Goal: Transaction & Acquisition: Purchase product/service

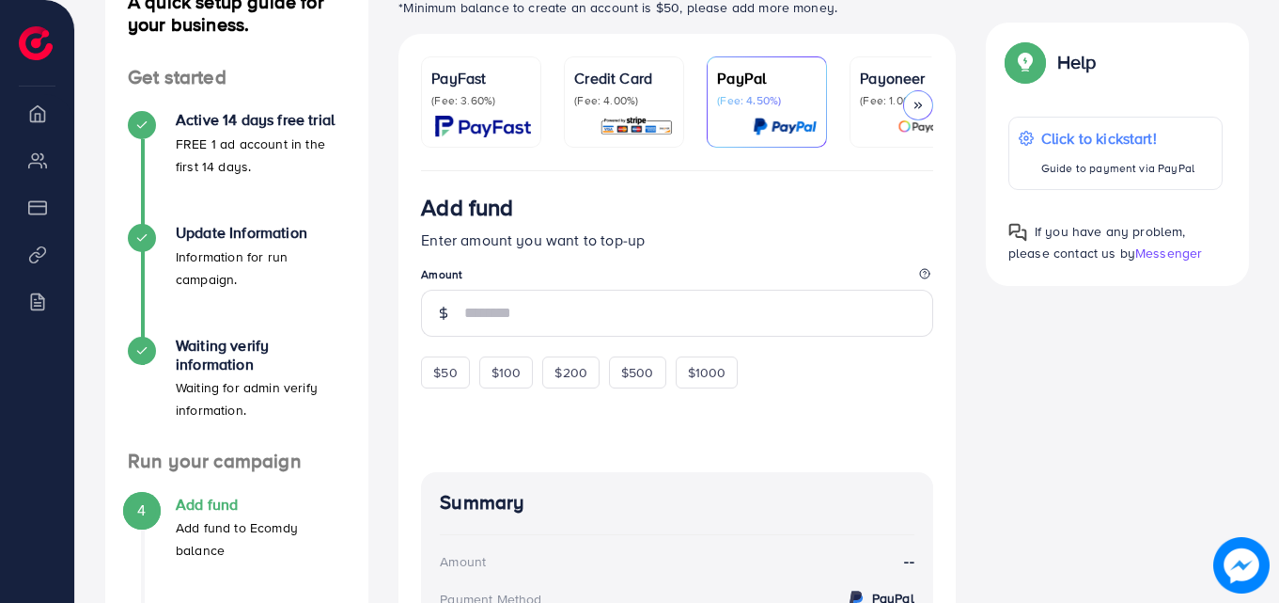
scroll to position [294, 0]
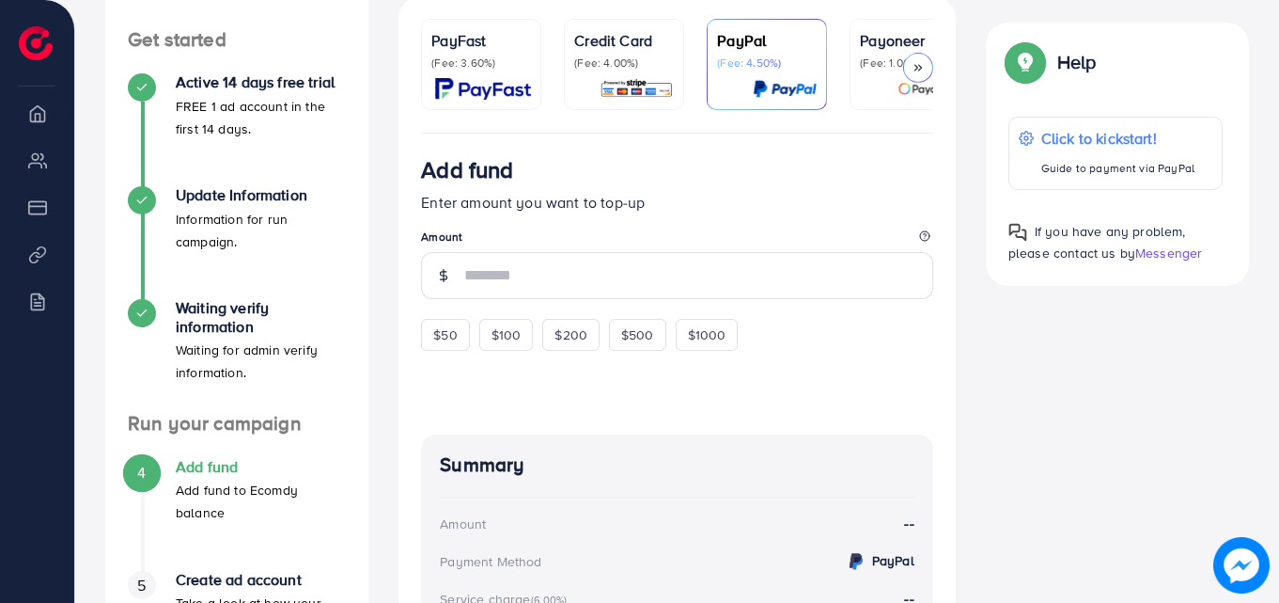
click at [627, 68] on p "(Fee: 4.00%)" at bounding box center [624, 62] width 100 height 15
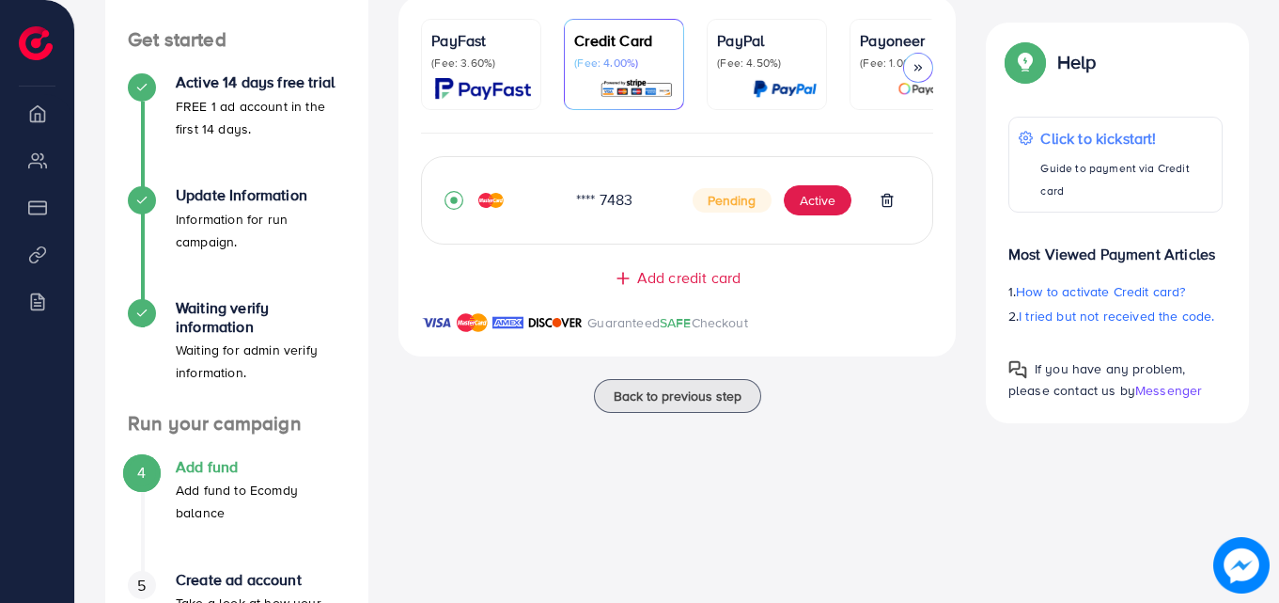
click at [670, 282] on span "Add credit card" at bounding box center [688, 278] width 103 height 22
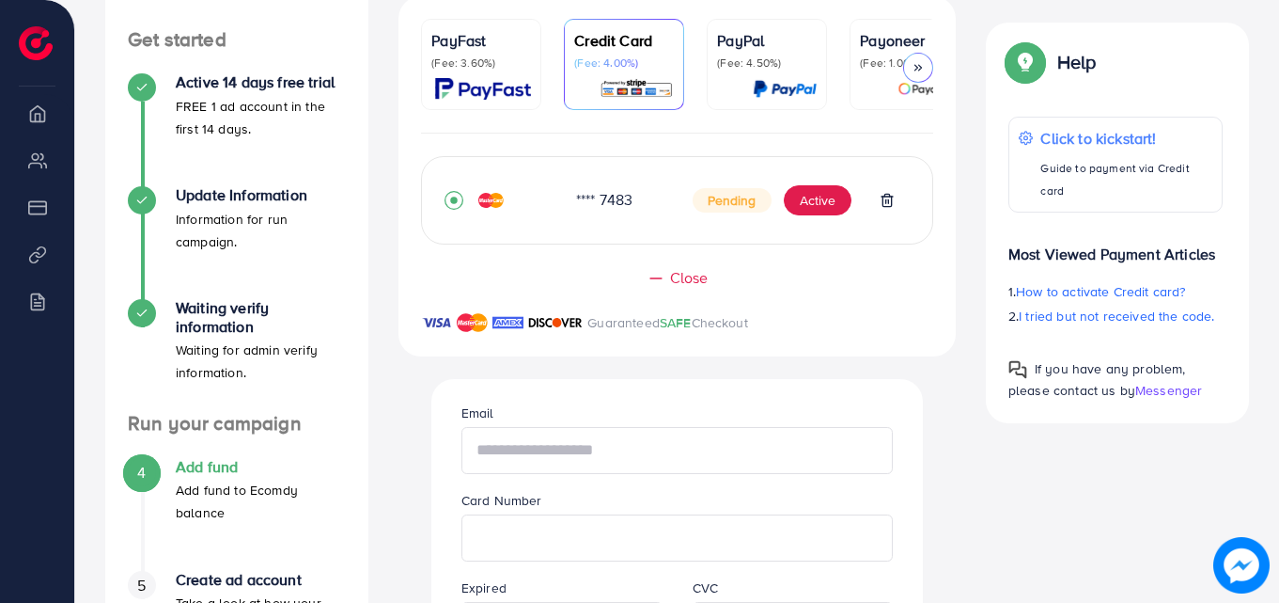
click at [605, 469] on input "text" at bounding box center [678, 450] width 432 height 47
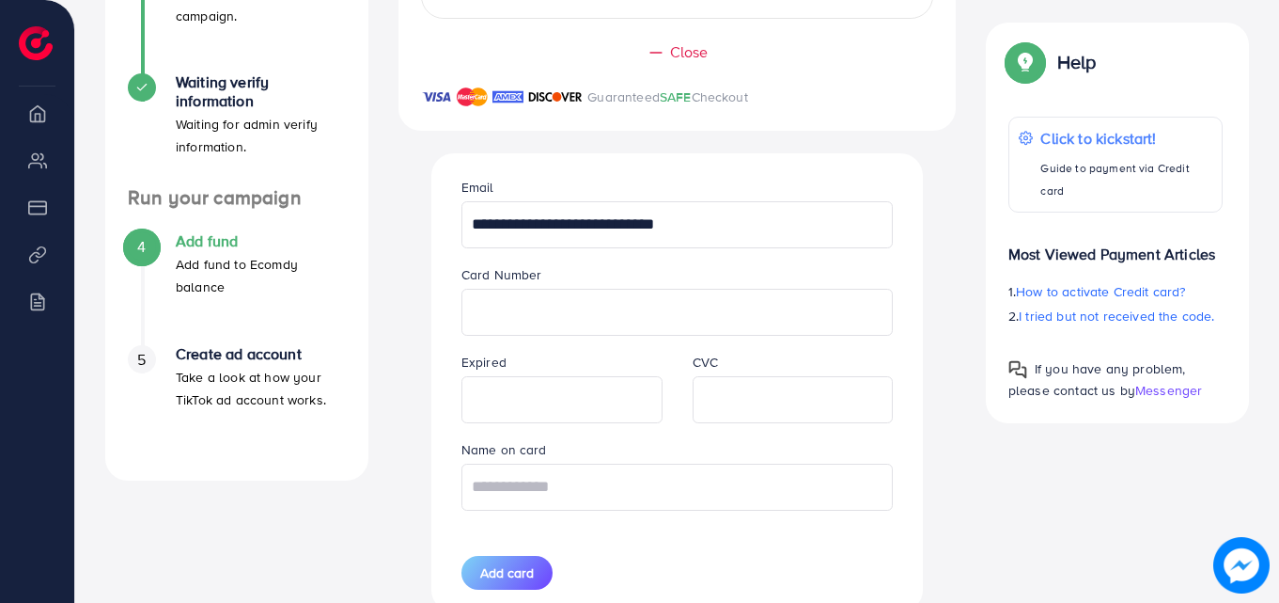
type input "**********"
click at [576, 503] on input "text" at bounding box center [678, 486] width 432 height 47
type input "********"
click at [525, 573] on span "Add card" at bounding box center [507, 572] width 54 height 19
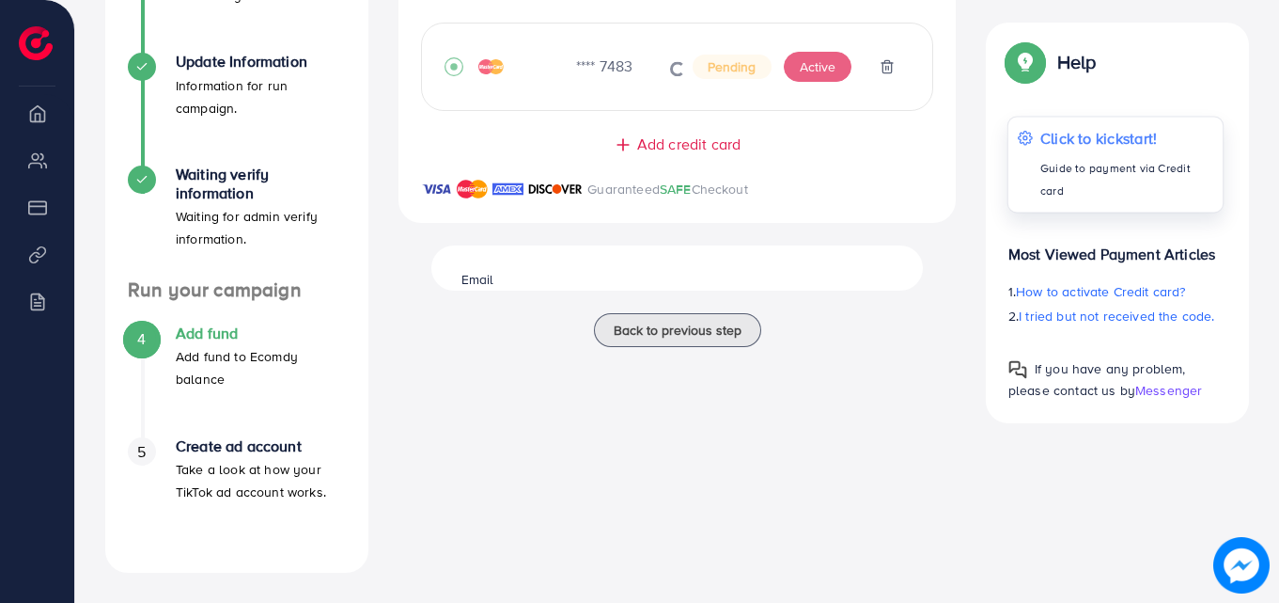
scroll to position [428, 0]
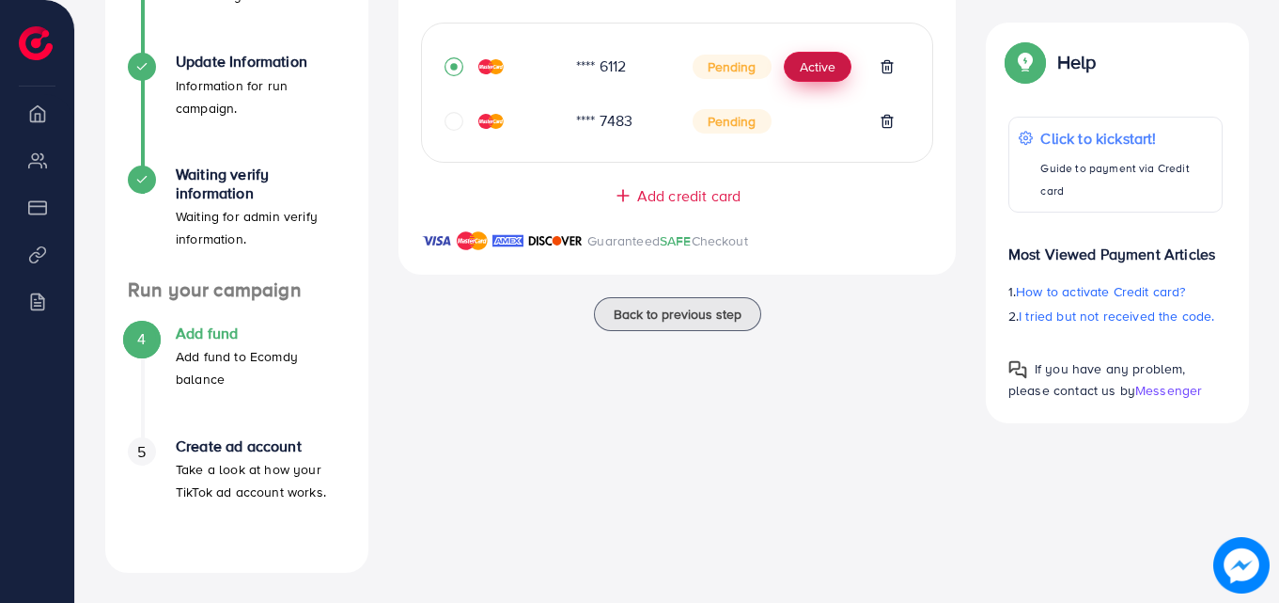
click at [815, 75] on button "Active" at bounding box center [818, 67] width 68 height 30
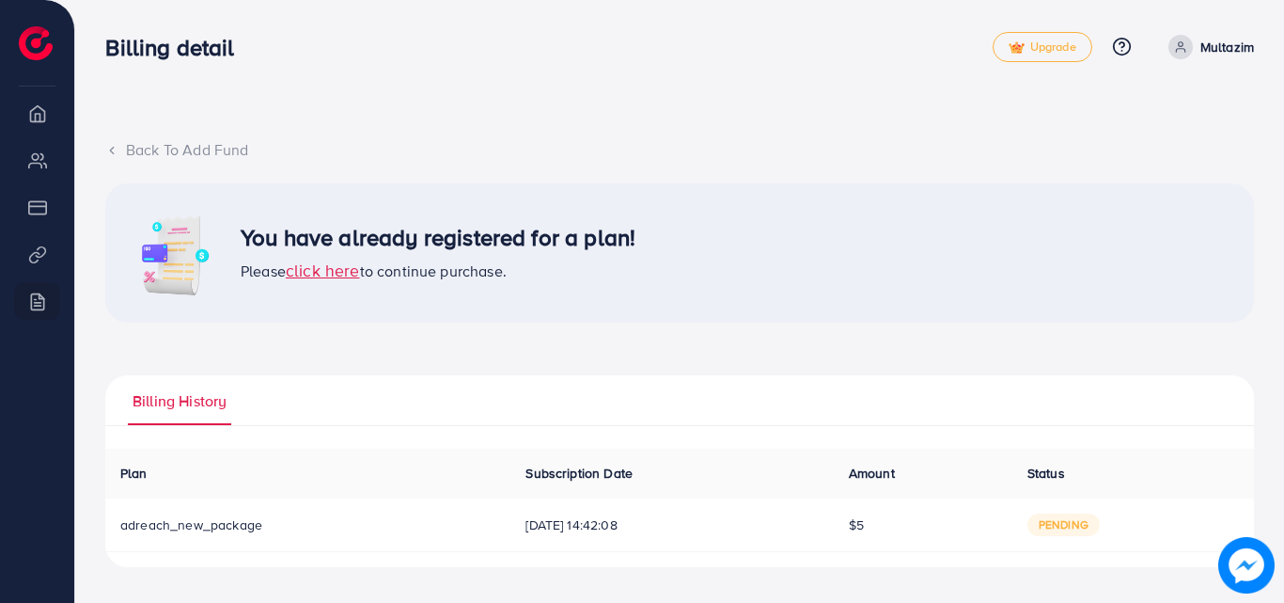
click at [338, 274] on span "click here" at bounding box center [323, 271] width 74 height 24
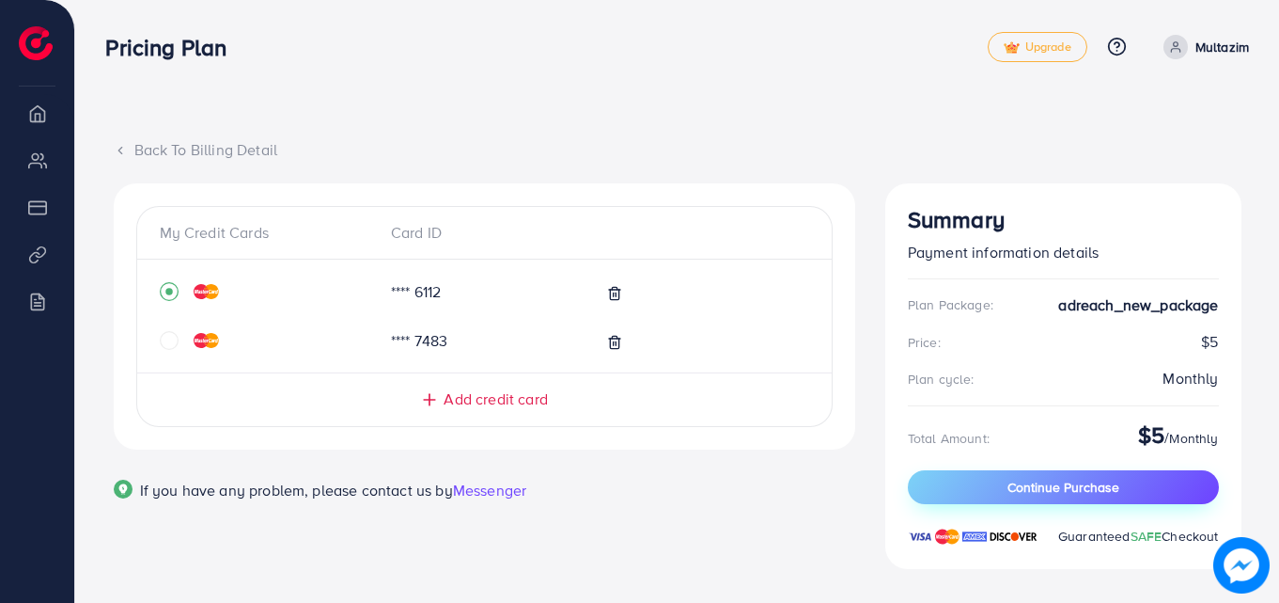
click at [1030, 488] on span "Continue Purchase" at bounding box center [1064, 487] width 112 height 19
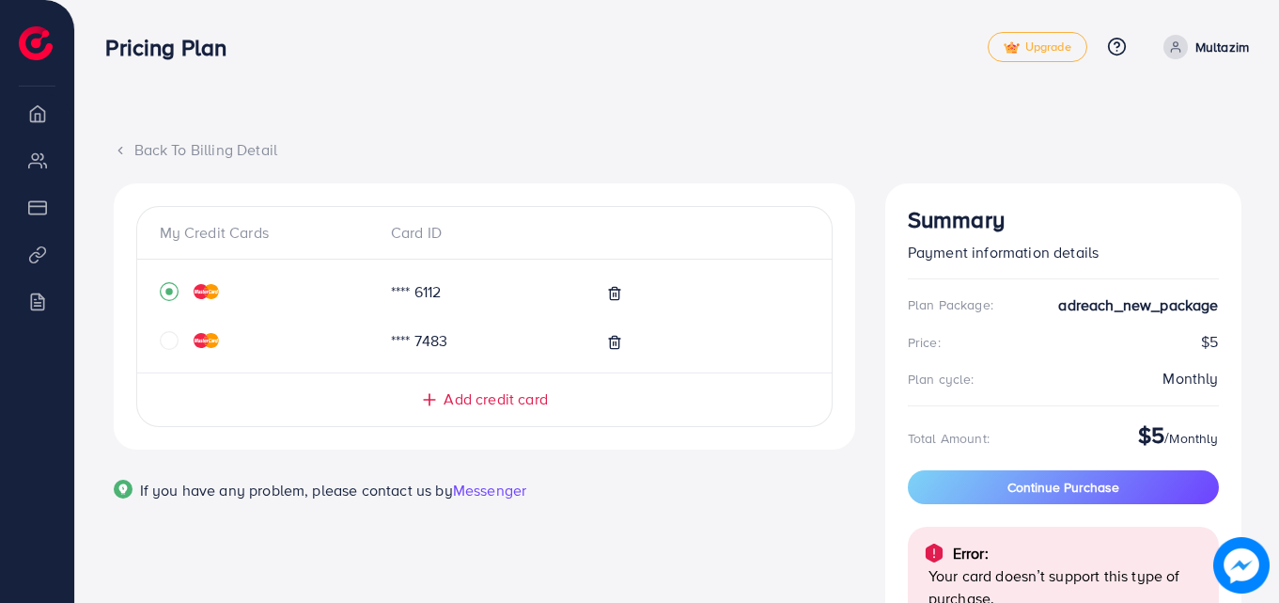
click at [118, 153] on icon at bounding box center [120, 150] width 13 height 13
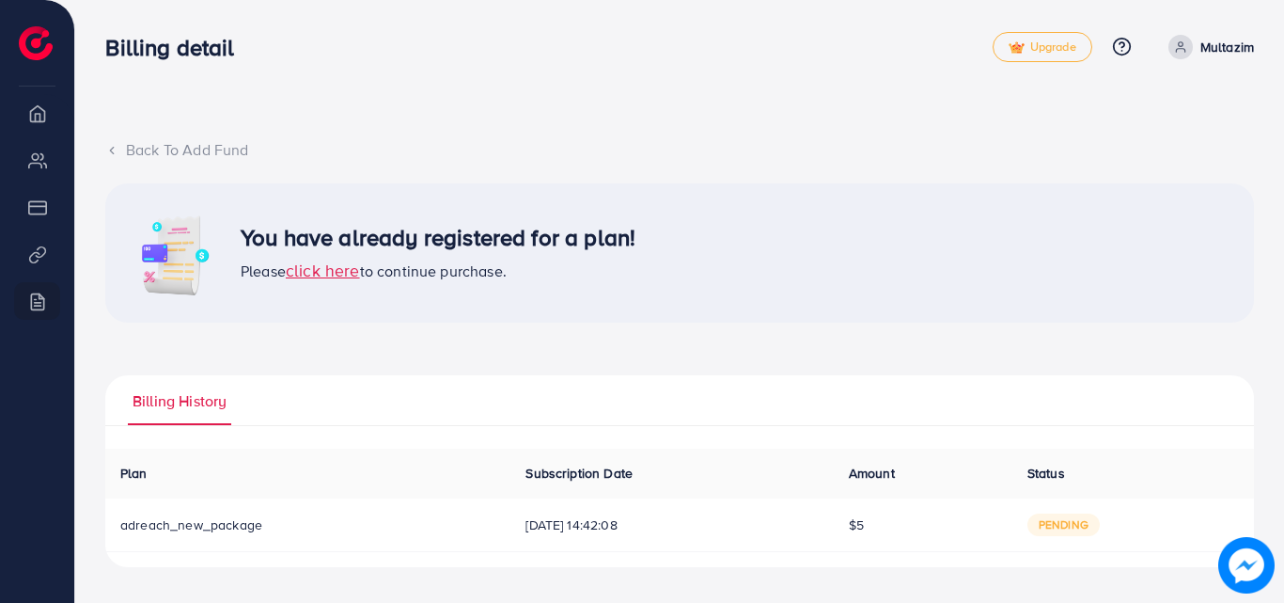
click at [117, 155] on icon at bounding box center [111, 150] width 13 height 13
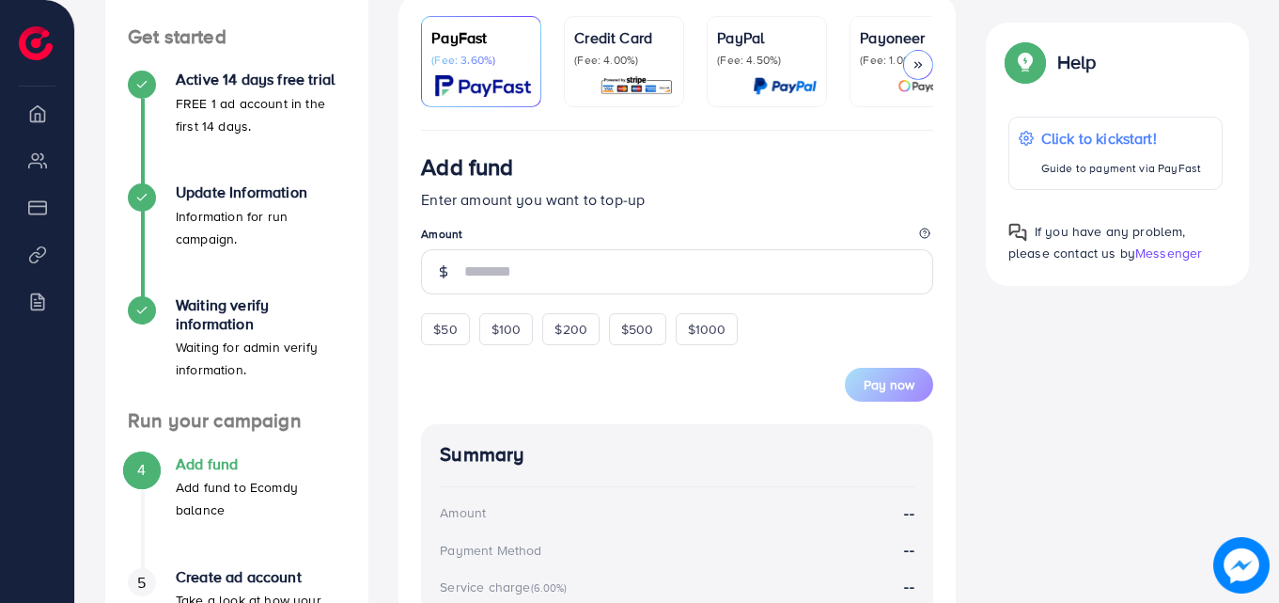
scroll to position [313, 0]
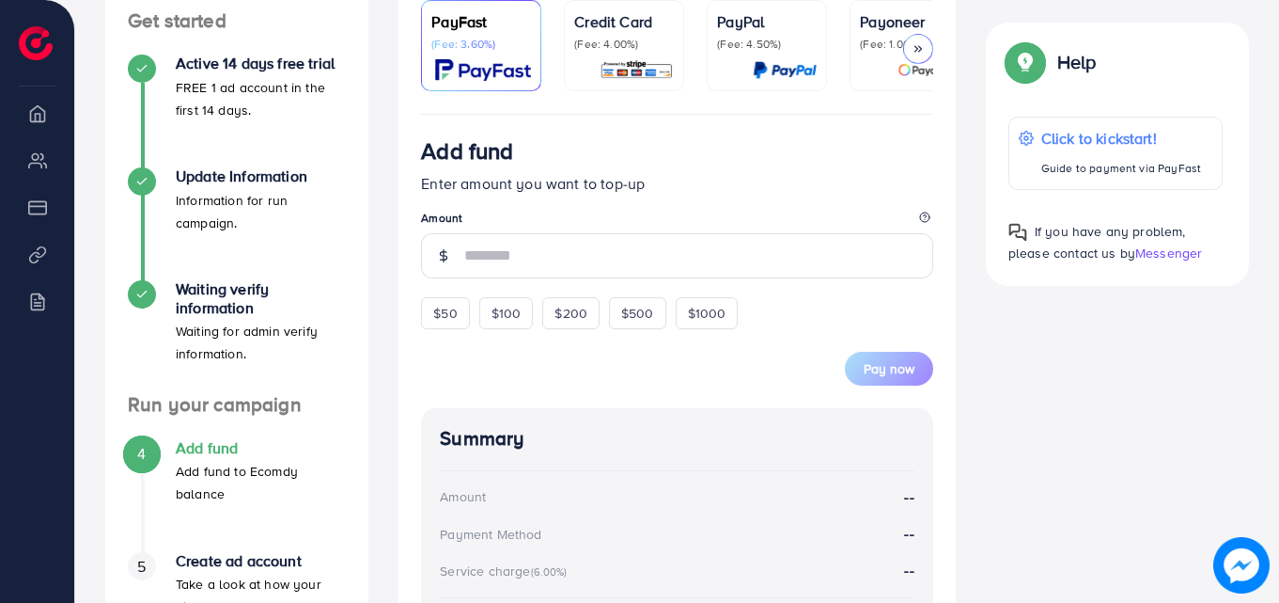
click at [614, 56] on div "Credit Card (Fee: 4.00%)" at bounding box center [624, 45] width 100 height 71
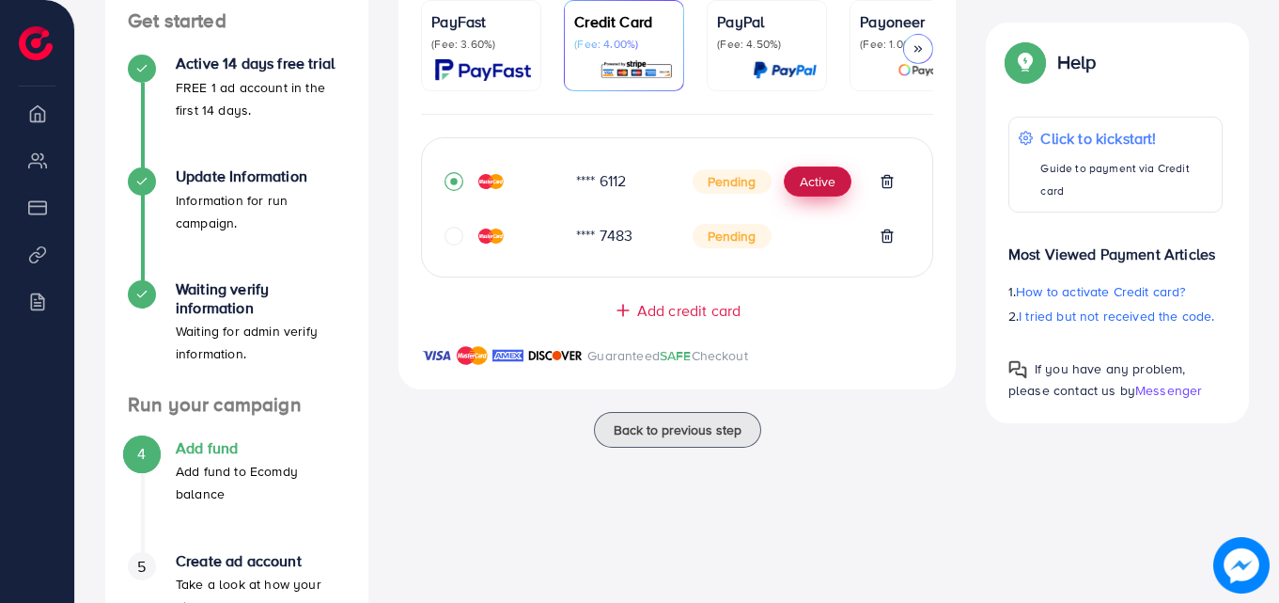
click at [827, 186] on button "Active" at bounding box center [818, 181] width 68 height 30
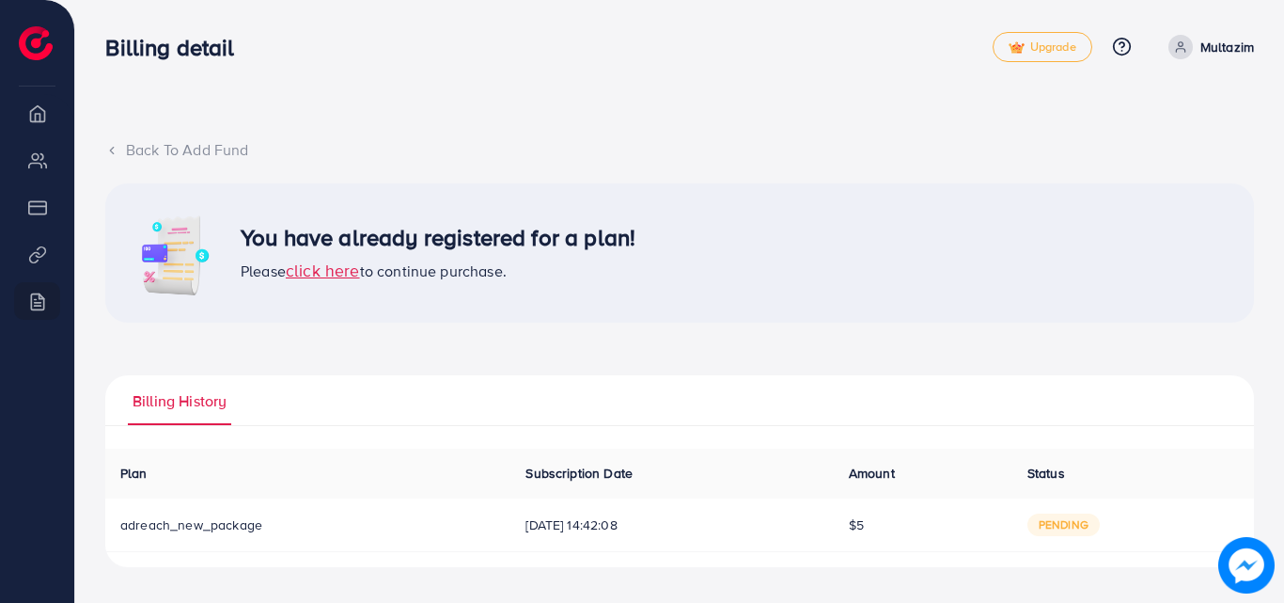
click at [336, 262] on span "click here" at bounding box center [323, 271] width 74 height 24
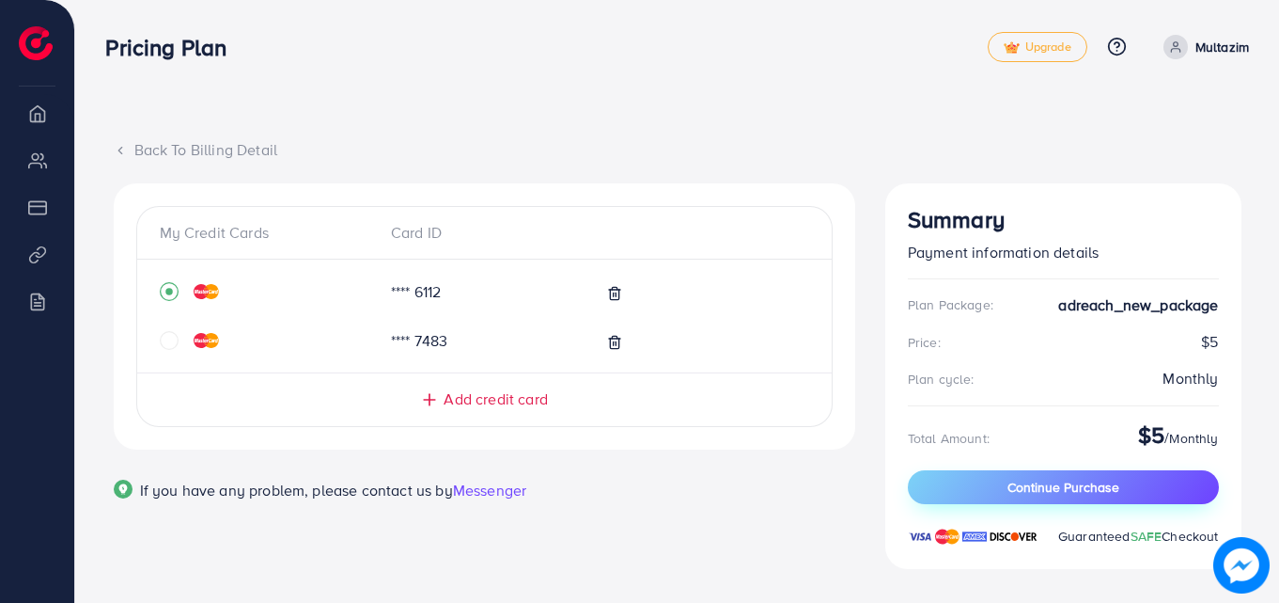
click at [1020, 497] on button "Continue Purchase" at bounding box center [1063, 487] width 311 height 34
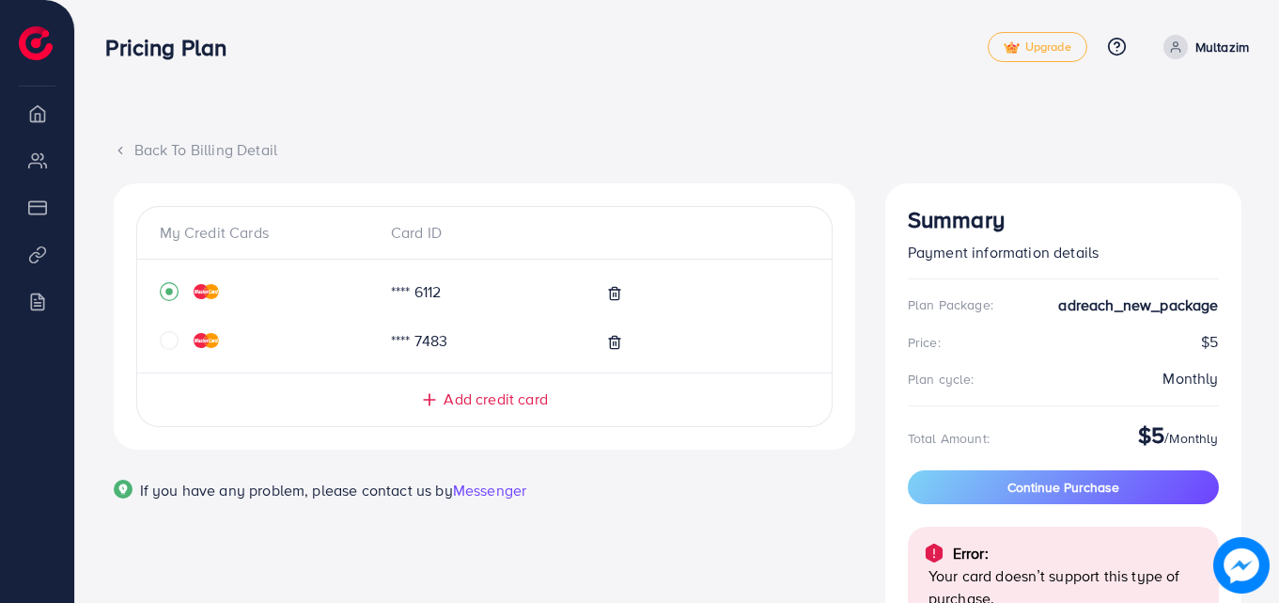
click at [177, 158] on div "Back To Billing Detail" at bounding box center [678, 150] width 1128 height 22
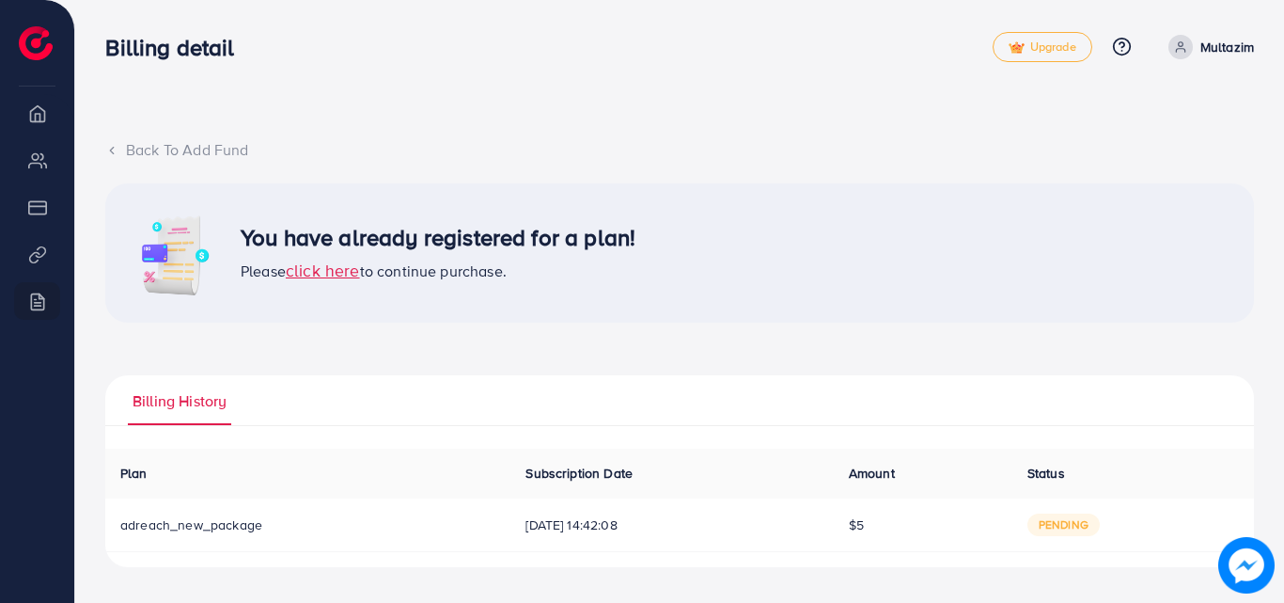
click at [143, 154] on div "Back To Add Fund" at bounding box center [679, 150] width 1149 height 22
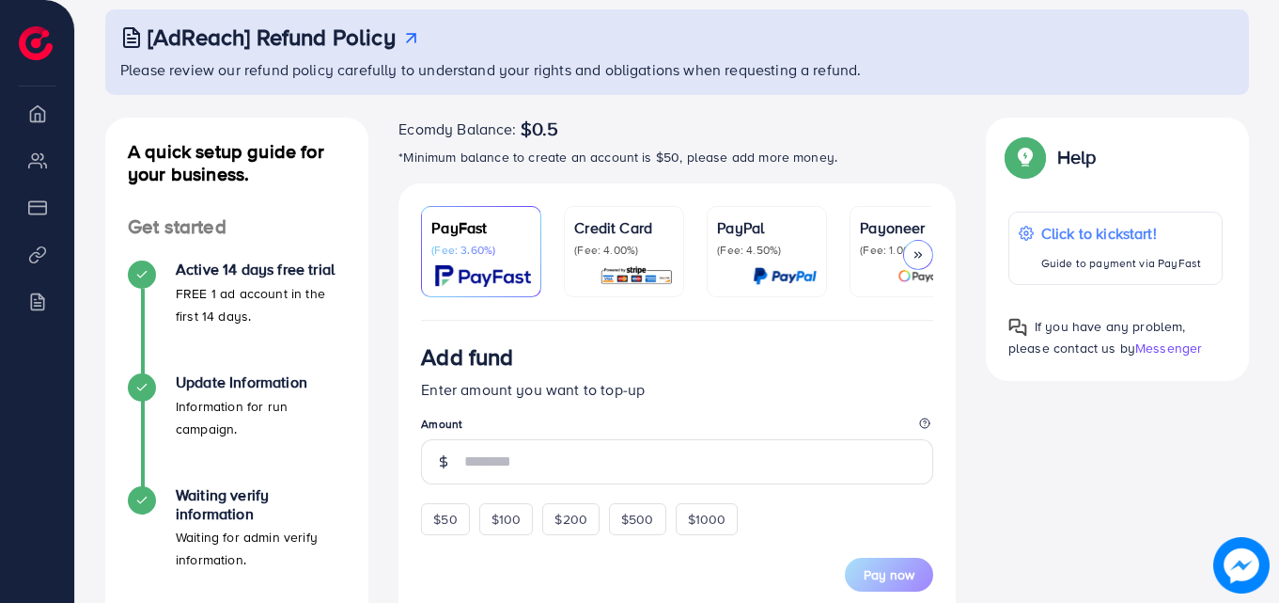
scroll to position [125, 0]
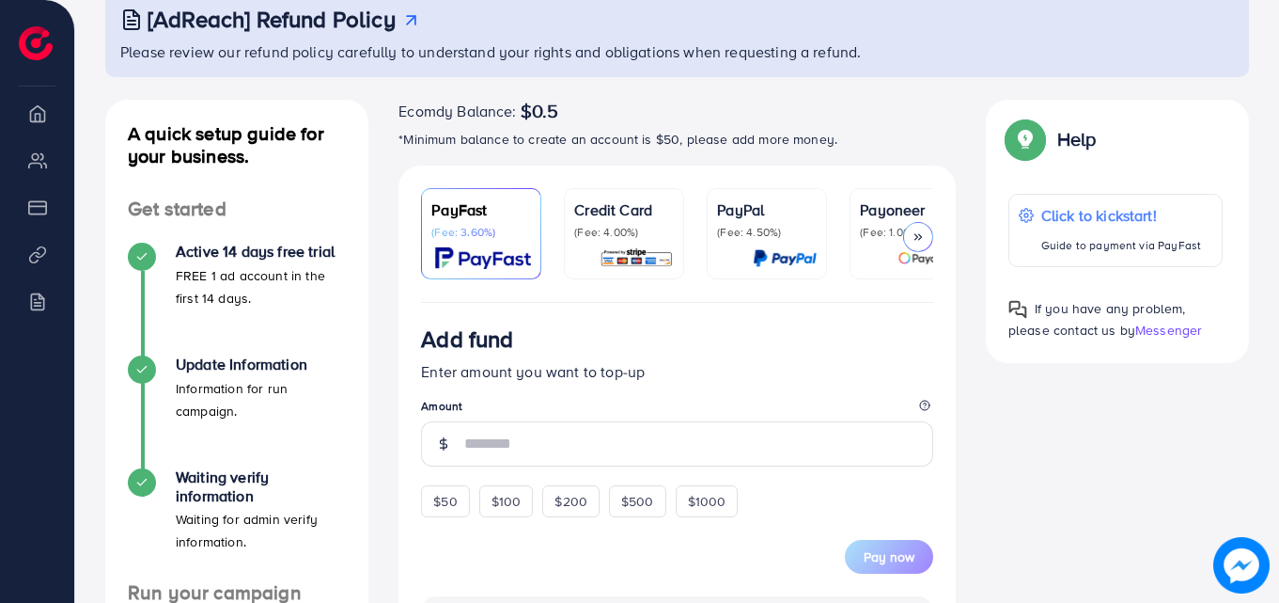
click at [642, 259] on img at bounding box center [637, 258] width 74 height 22
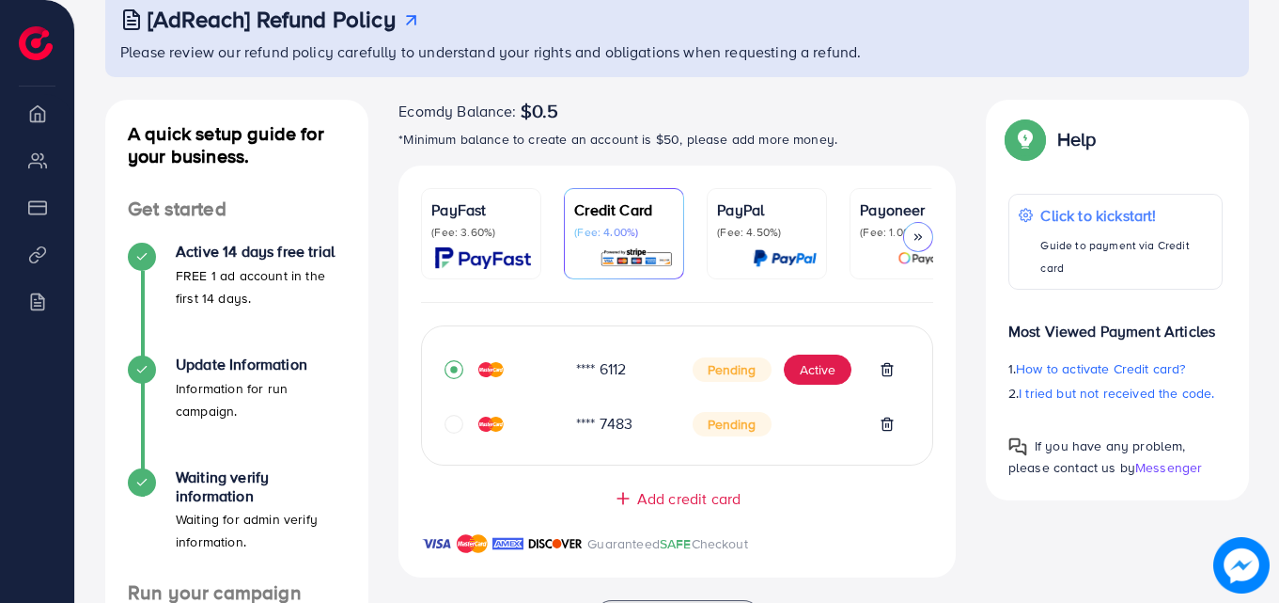
click at [770, 227] on p "(Fee: 4.50%)" at bounding box center [767, 232] width 100 height 15
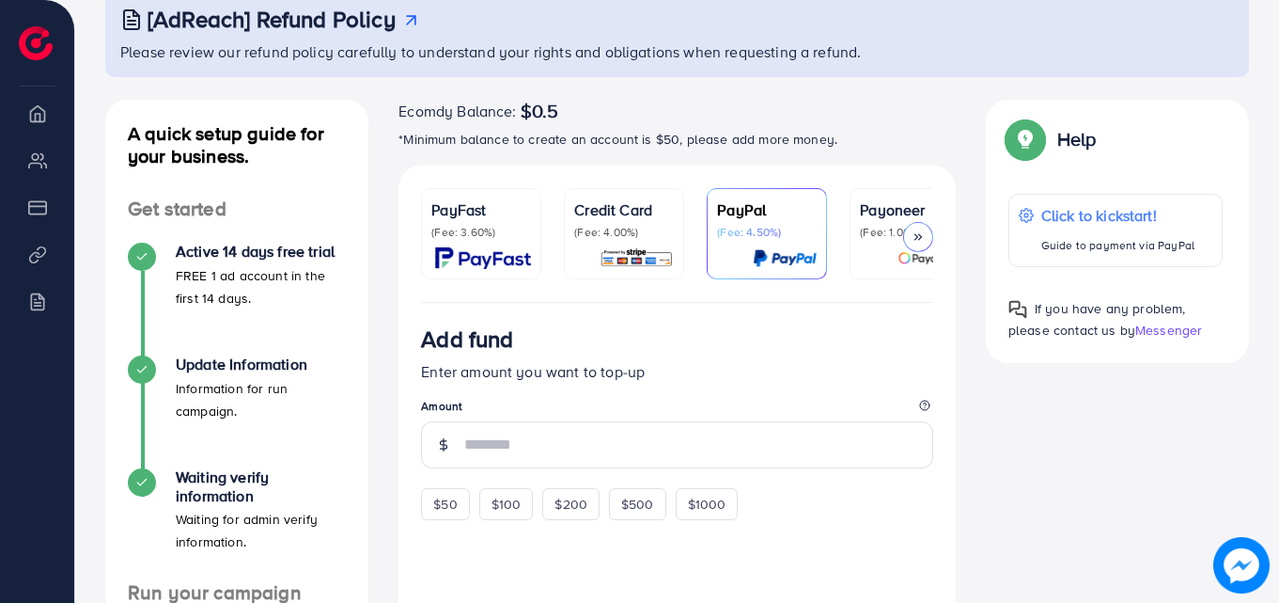
click at [886, 243] on div "Payoneer (Fee: 1.00%)" at bounding box center [910, 233] width 100 height 71
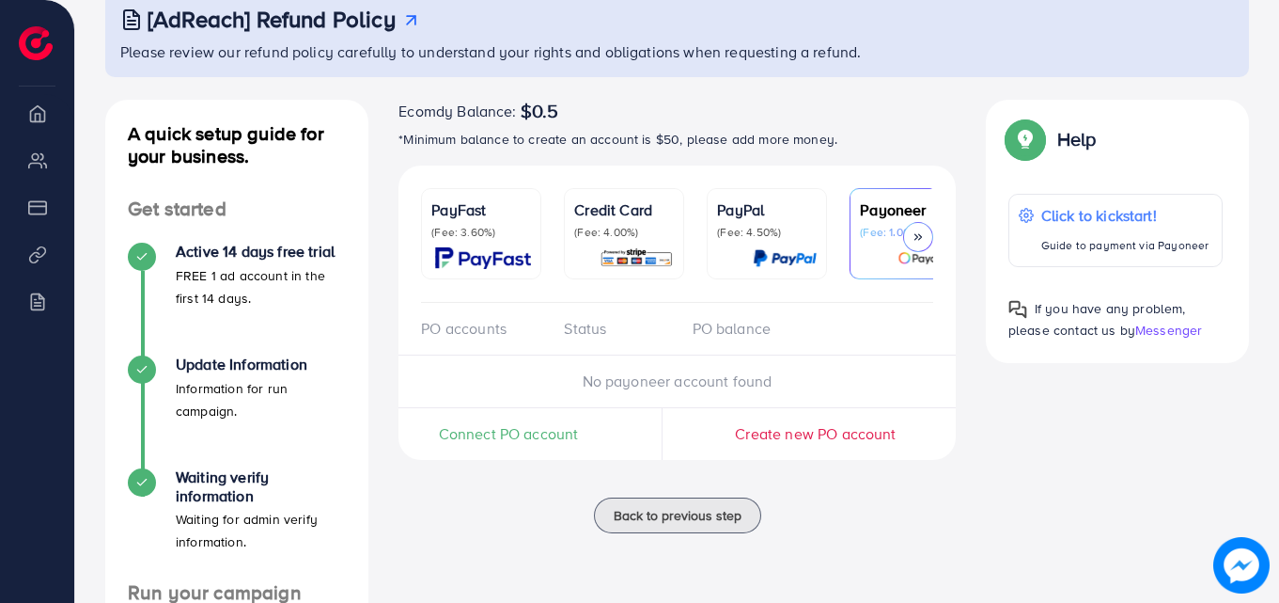
click at [926, 237] on div at bounding box center [918, 237] width 30 height 30
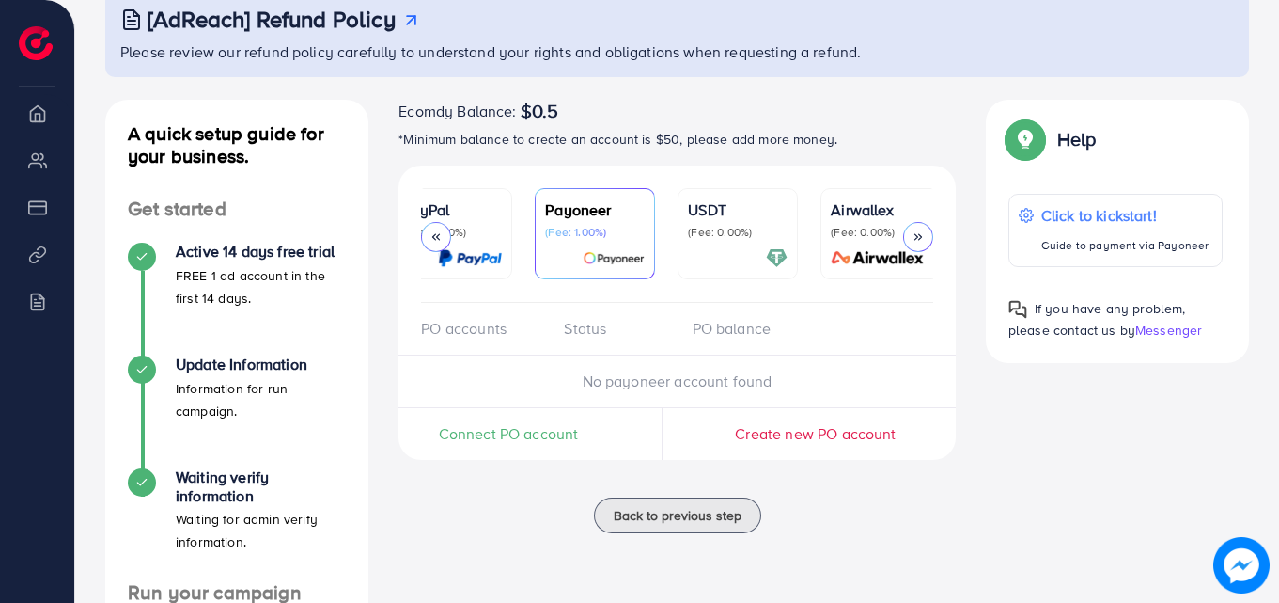
scroll to position [0, 322]
click at [790, 238] on link "USDT (Fee: 0.00%)" at bounding box center [730, 233] width 120 height 91
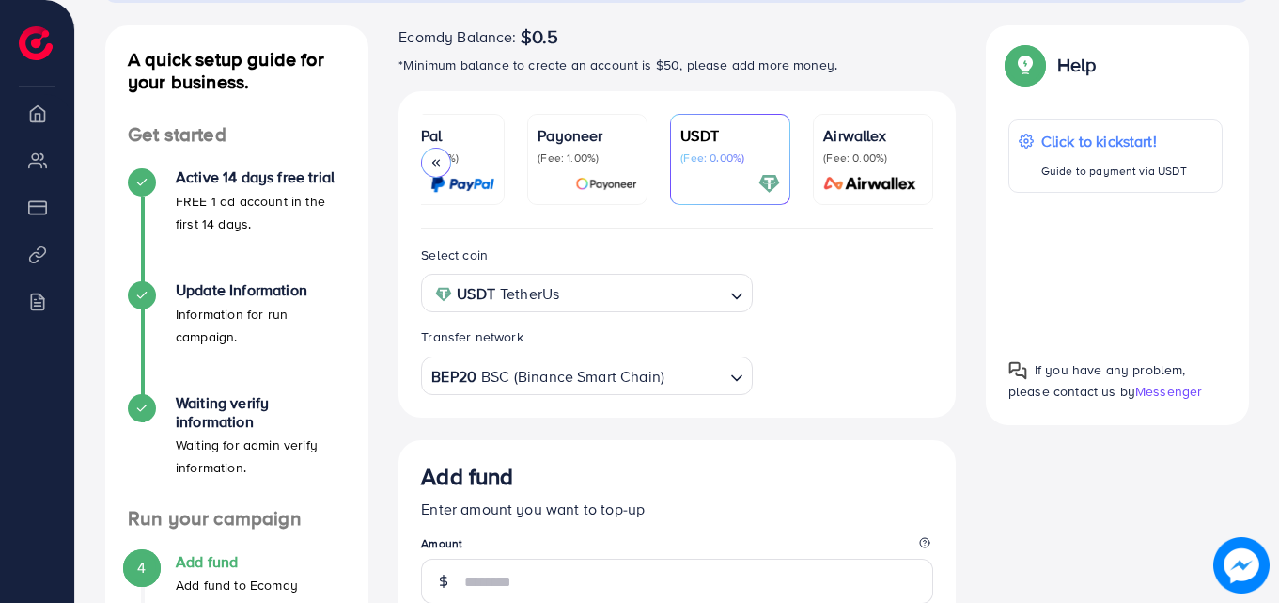
scroll to position [520, 0]
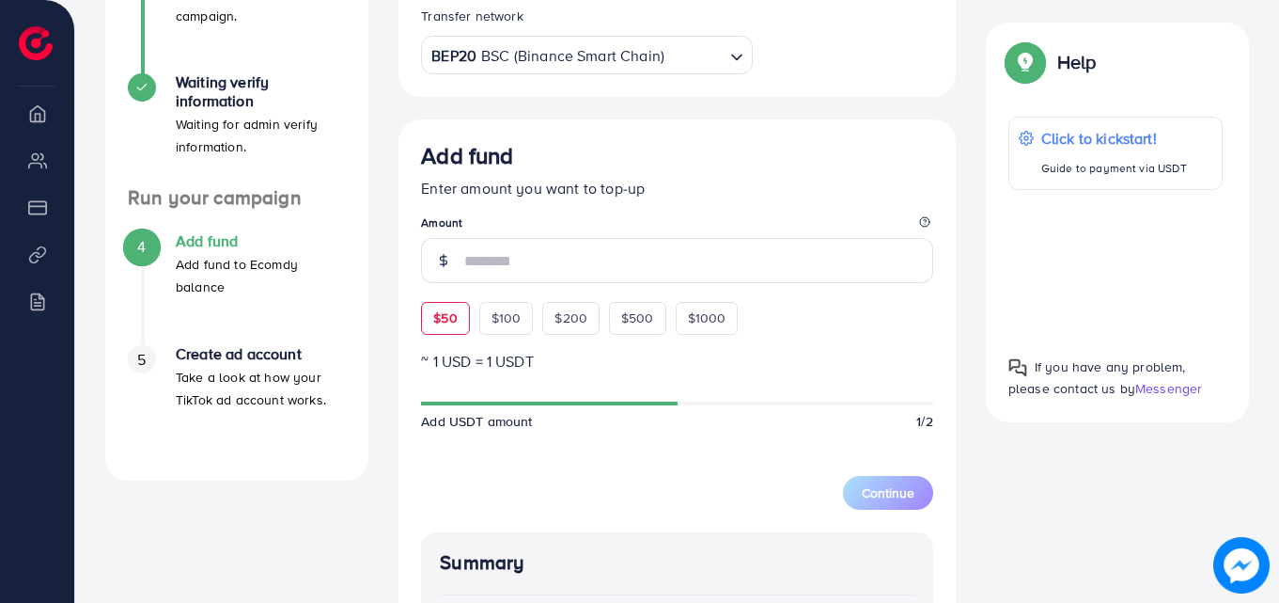
click at [453, 324] on span "$50" at bounding box center [445, 317] width 24 height 19
type input "**"
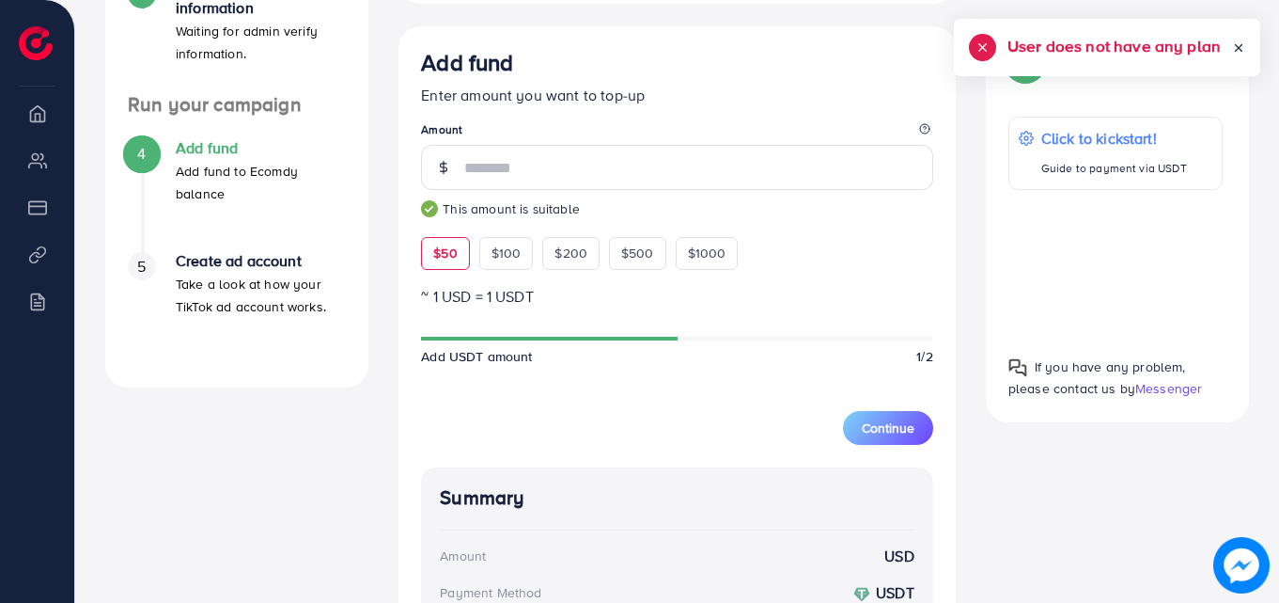
scroll to position [614, 0]
click at [893, 427] on span "Continue" at bounding box center [888, 426] width 53 height 19
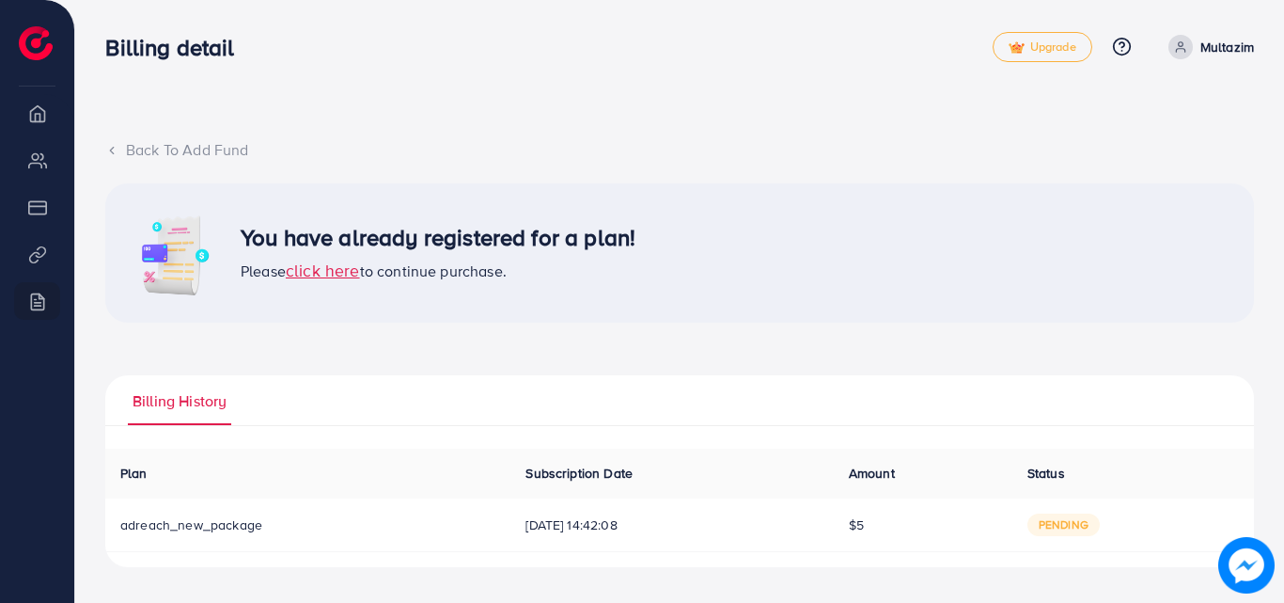
click at [1079, 523] on span "pending" at bounding box center [1063, 524] width 72 height 23
click at [661, 531] on span "[DATE] 14:42:08" at bounding box center [671, 524] width 292 height 19
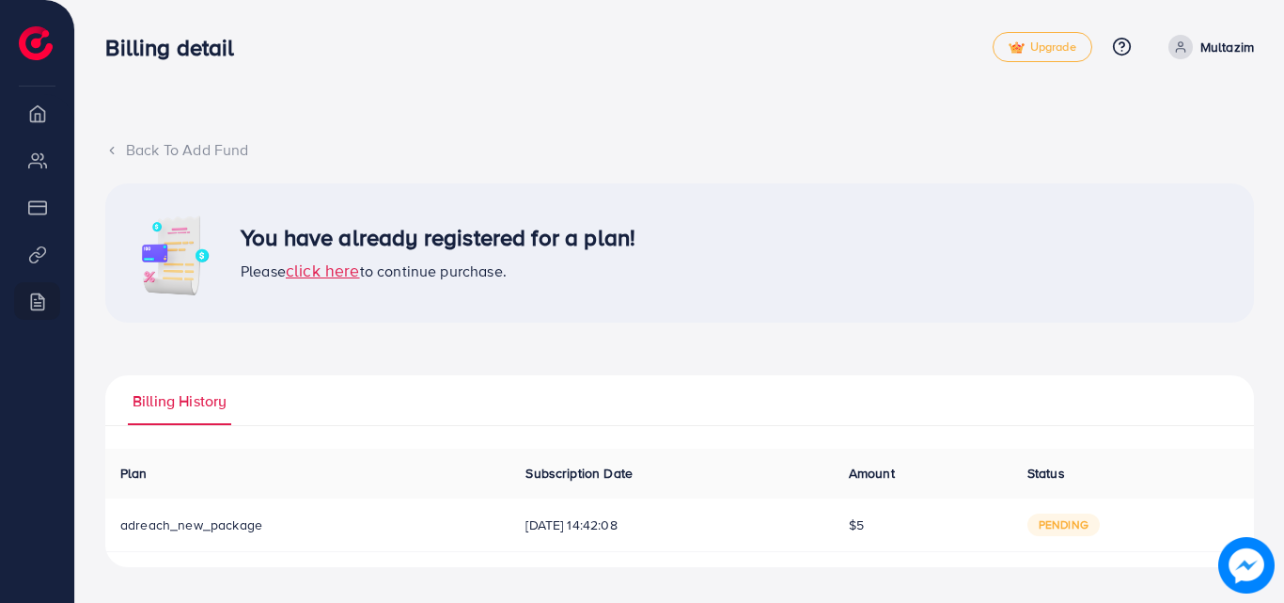
click at [661, 531] on span "[DATE] 14:42:08" at bounding box center [671, 524] width 292 height 19
click at [1241, 565] on img at bounding box center [1246, 565] width 56 height 56
click at [729, 390] on ul "Billing History" at bounding box center [679, 400] width 1149 height 51
click at [1179, 52] on icon at bounding box center [1180, 46] width 13 height 13
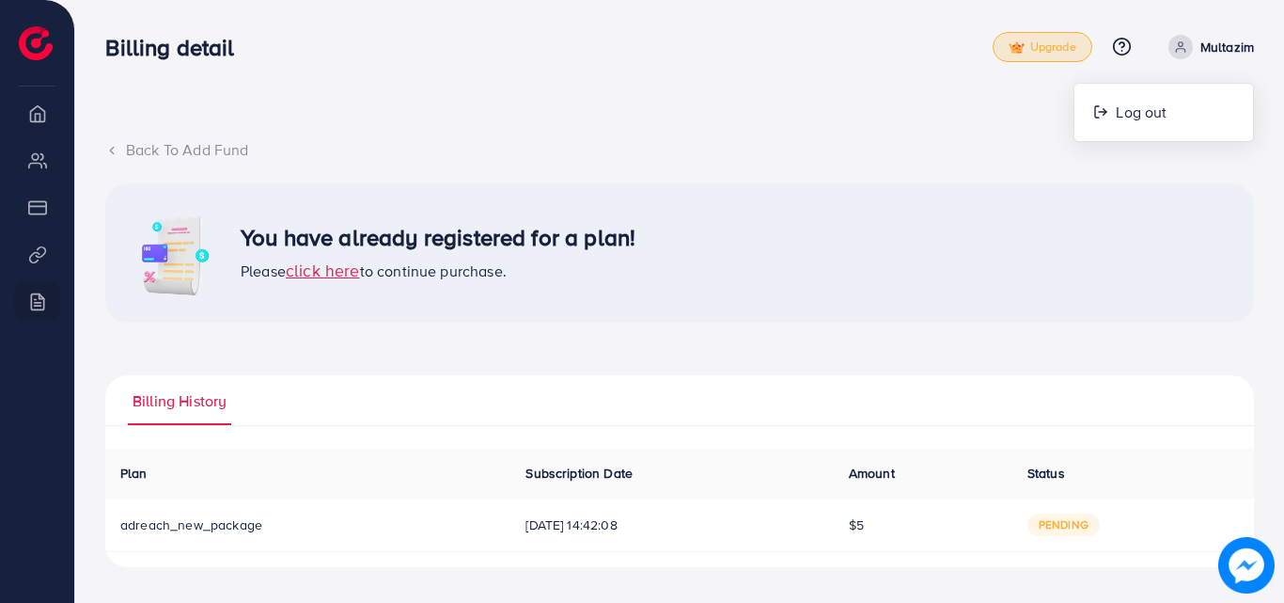
click at [1064, 51] on span "Upgrade" at bounding box center [1043, 47] width 68 height 14
click at [1020, 44] on span "Upgrade" at bounding box center [1043, 47] width 68 height 14
click at [36, 177] on li "My ad accounts" at bounding box center [37, 160] width 74 height 38
click at [225, 526] on span "adreach_new_package" at bounding box center [191, 524] width 142 height 19
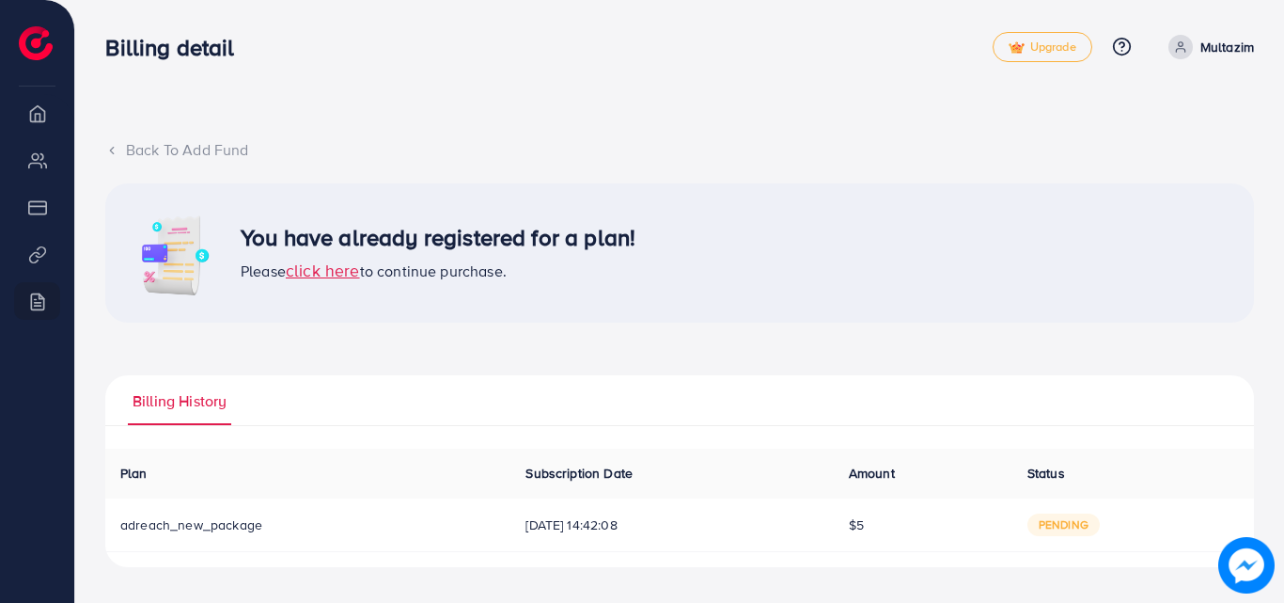
click at [324, 272] on span "click here" at bounding box center [323, 271] width 74 height 24
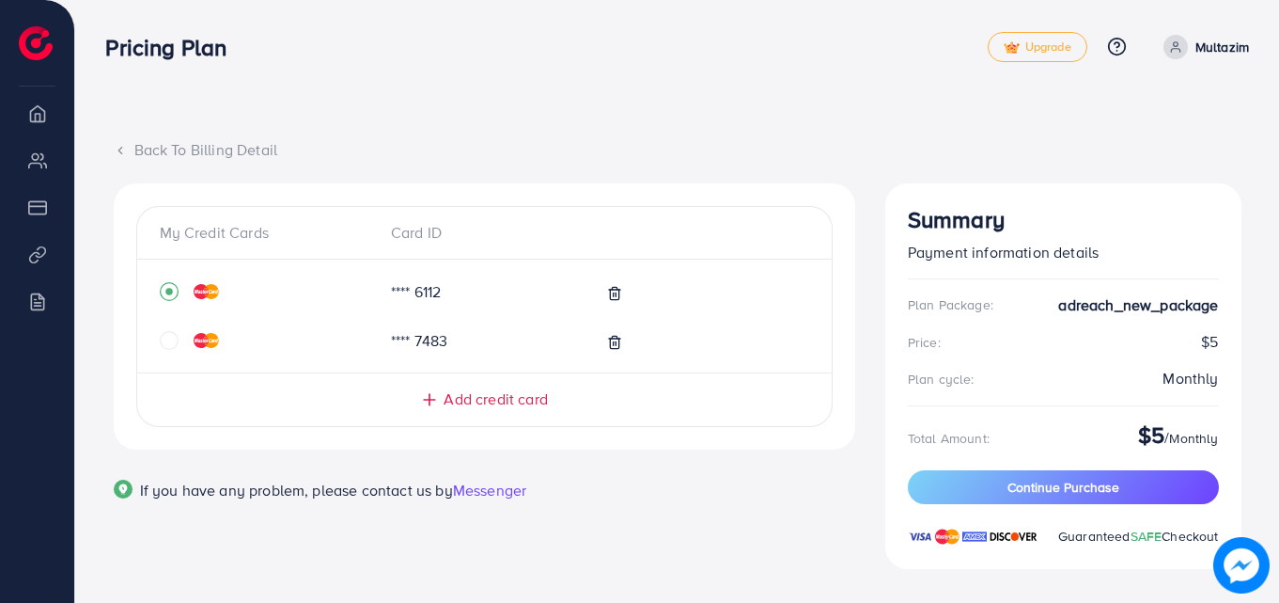
click at [481, 489] on span "Messenger" at bounding box center [489, 489] width 73 height 21
